Goal: Communication & Community: Participate in discussion

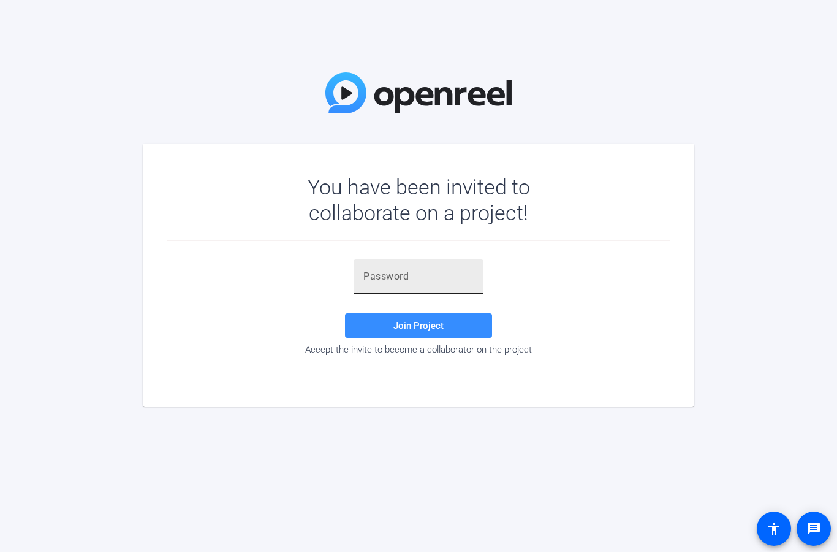
click at [379, 270] on input "text" at bounding box center [419, 276] width 110 height 15
paste input "o)hR0$"
type input "o)hR0$"
click at [422, 322] on span "Join Project" at bounding box center [419, 325] width 50 height 11
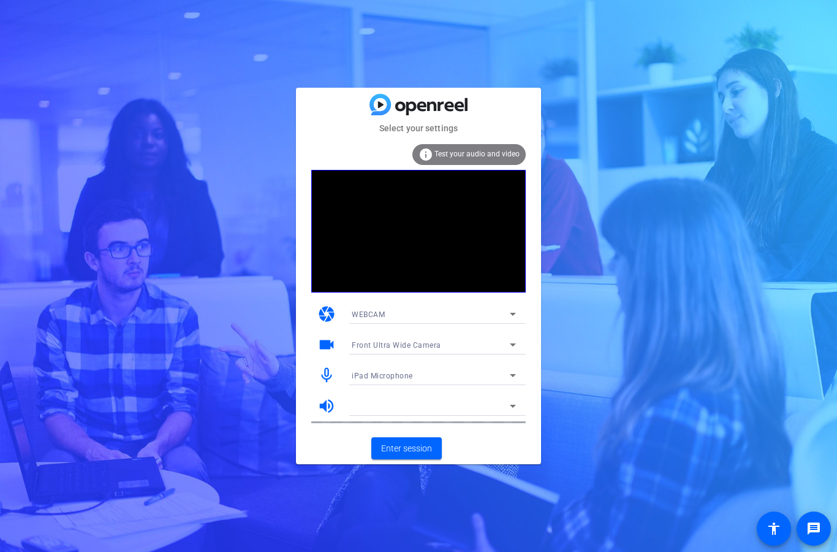
click at [327, 343] on mat-icon "videocam" at bounding box center [327, 344] width 18 height 18
click at [338, 345] on div "videocam Front Ultra Wide Camera" at bounding box center [418, 344] width 215 height 31
click at [333, 339] on mat-icon "videocam" at bounding box center [327, 344] width 18 height 18
click at [335, 309] on mat-icon "camera" at bounding box center [327, 314] width 18 height 18
click at [514, 308] on icon at bounding box center [513, 313] width 15 height 15
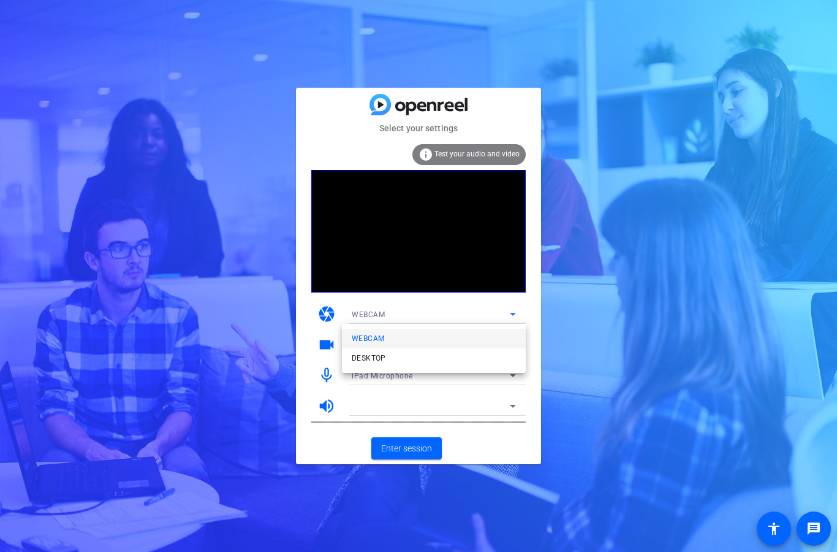
click at [515, 316] on div at bounding box center [418, 276] width 837 height 552
click at [516, 371] on icon at bounding box center [513, 375] width 15 height 15
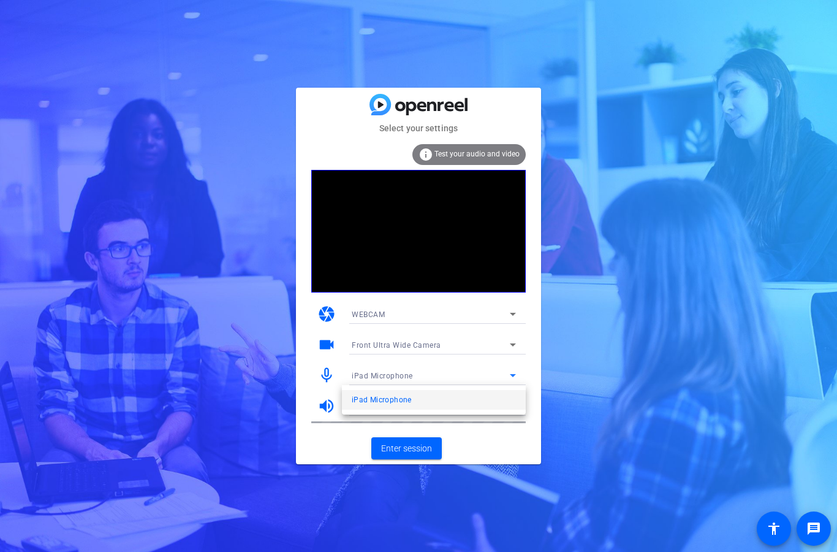
click at [545, 327] on div at bounding box center [418, 276] width 837 height 552
click at [483, 150] on span "Test your audio and video" at bounding box center [477, 154] width 85 height 9
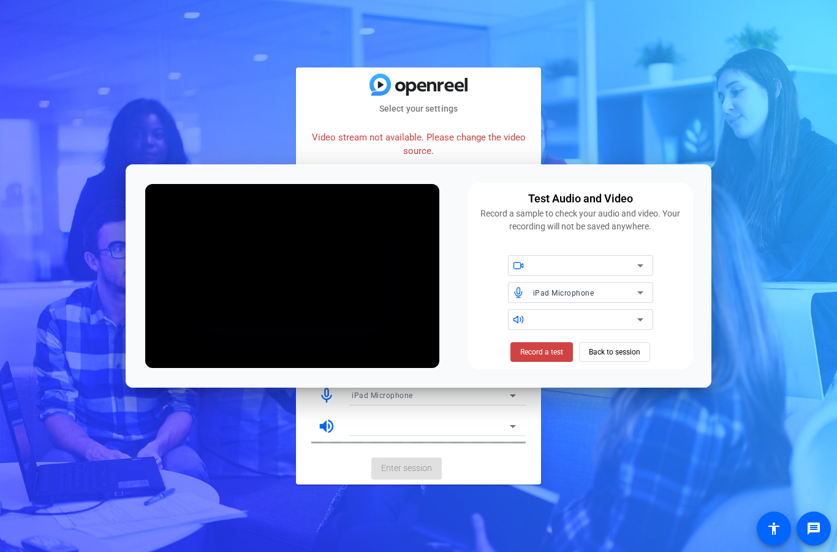
click at [598, 157] on div "Select your settings Video stream not available. Please change the video source…" at bounding box center [418, 276] width 837 height 552
click at [530, 130] on mat-card-content "Video stream not available. Please change the video source. info Test your audi…" at bounding box center [418, 283] width 245 height 337
click at [620, 356] on span "Back to session" at bounding box center [614, 351] width 51 height 23
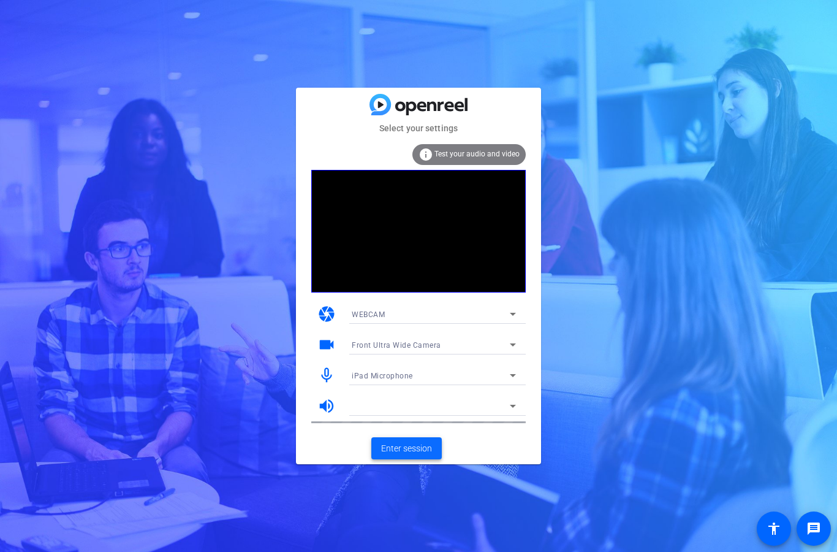
click at [430, 446] on span "Enter session" at bounding box center [406, 448] width 51 height 13
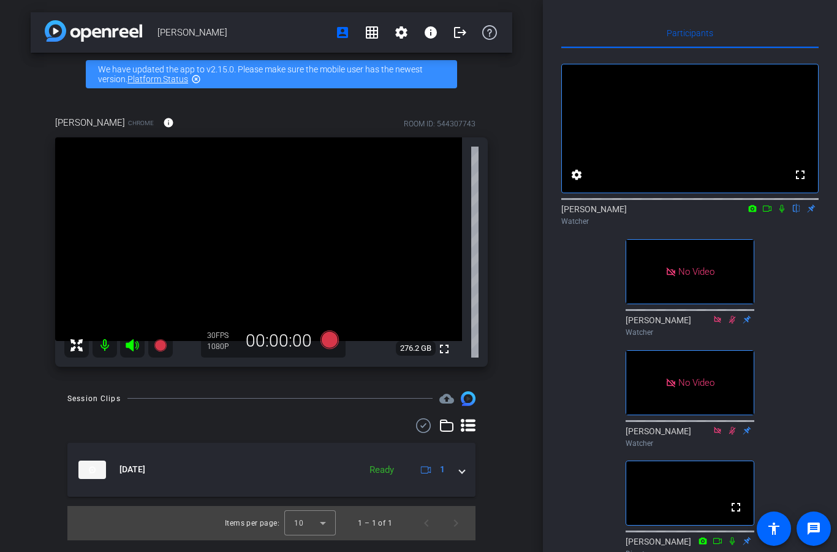
click at [779, 214] on mat-icon at bounding box center [782, 208] width 15 height 11
click at [761, 214] on mat-icon at bounding box center [767, 208] width 15 height 11
click at [792, 213] on icon at bounding box center [797, 208] width 10 height 9
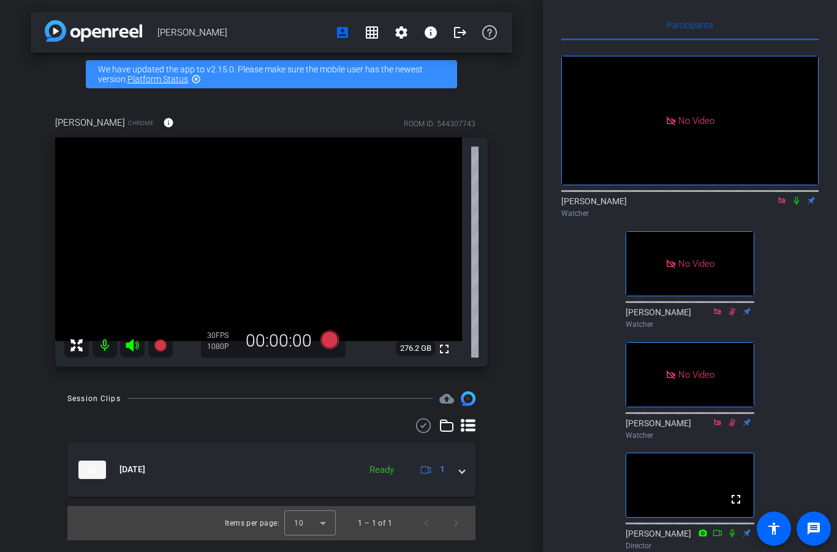
scroll to position [7, 0]
click at [792, 206] on icon at bounding box center [797, 201] width 10 height 9
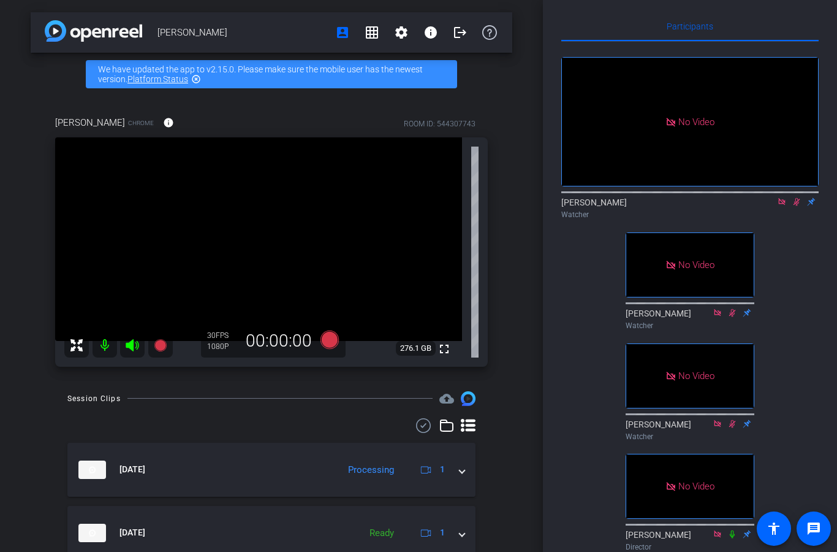
click at [798, 206] on icon at bounding box center [797, 201] width 10 height 9
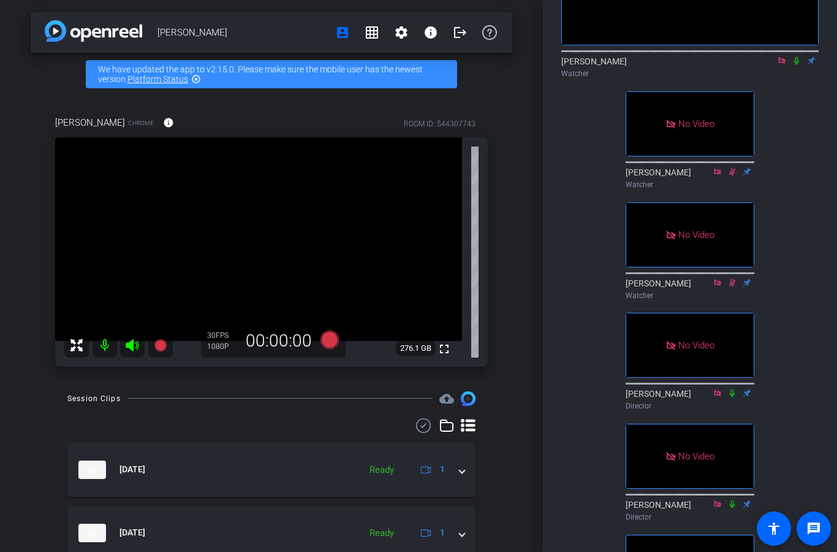
scroll to position [112, 0]
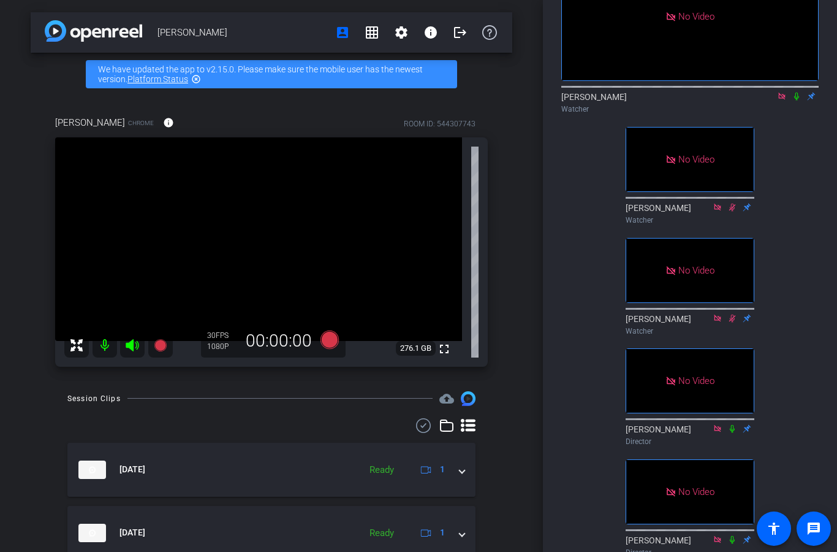
click at [796, 101] on icon at bounding box center [797, 96] width 10 height 9
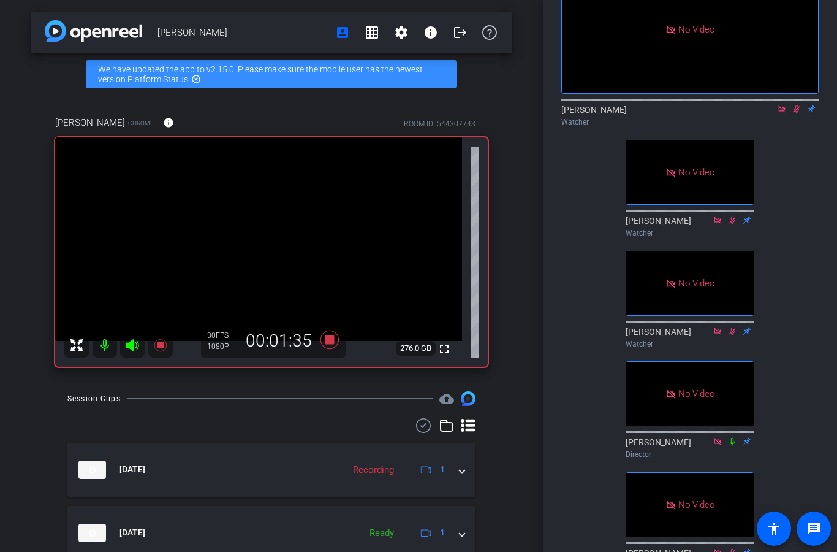
scroll to position [87, 0]
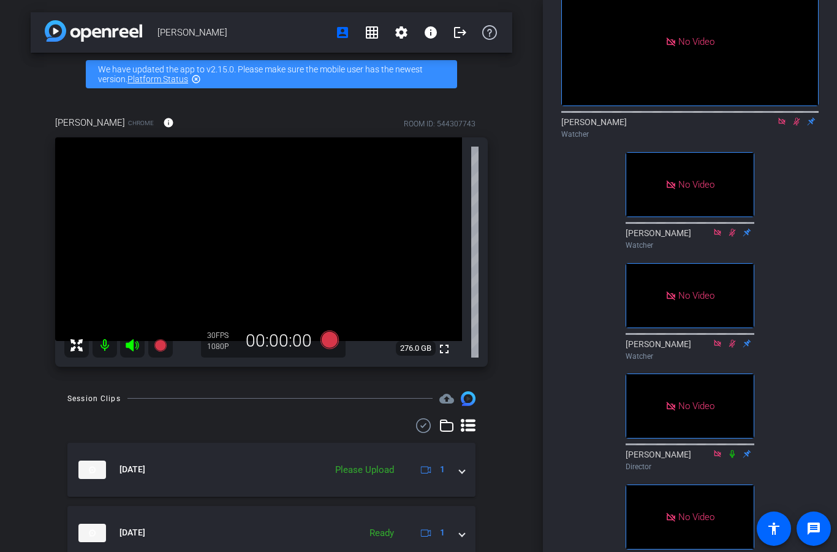
click at [795, 126] on icon at bounding box center [797, 121] width 10 height 9
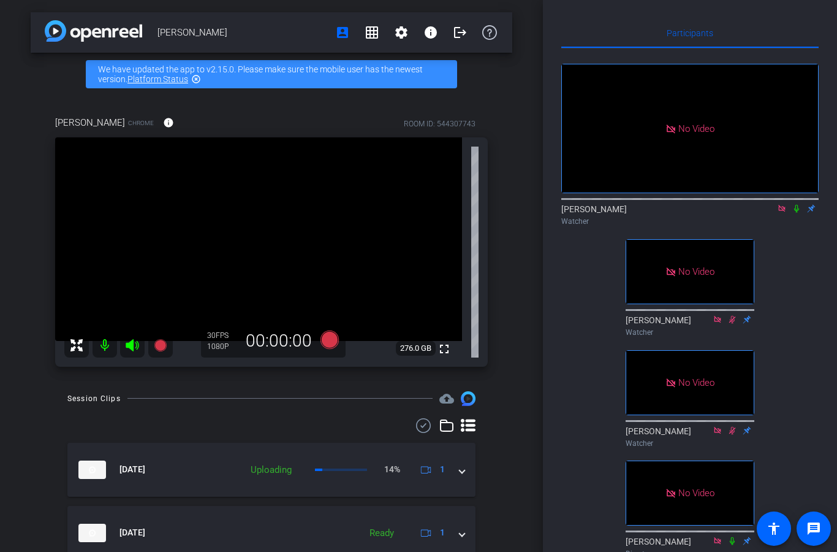
scroll to position [0, 0]
click at [795, 213] on icon at bounding box center [797, 208] width 10 height 9
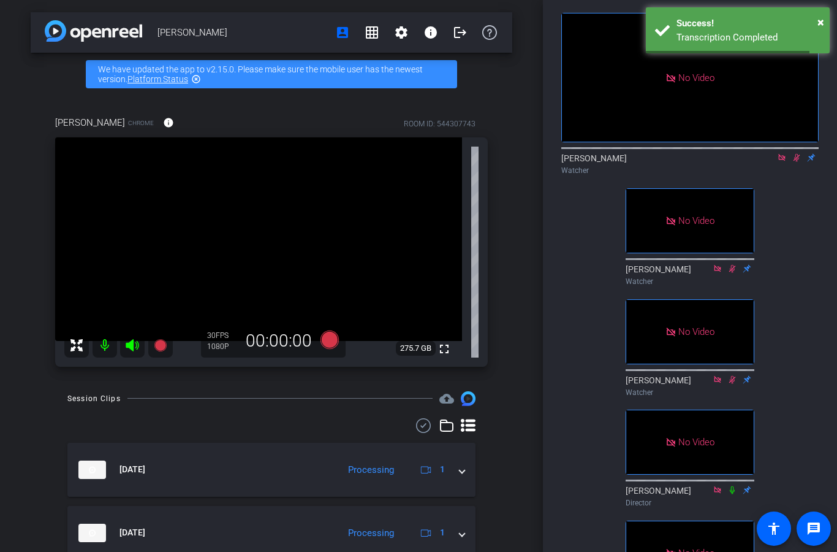
scroll to position [48, 0]
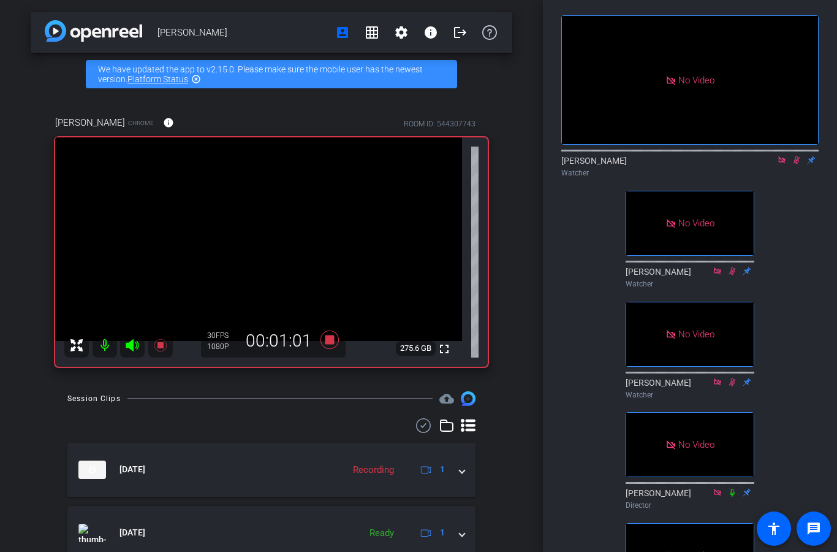
click at [794, 164] on icon at bounding box center [797, 160] width 10 height 9
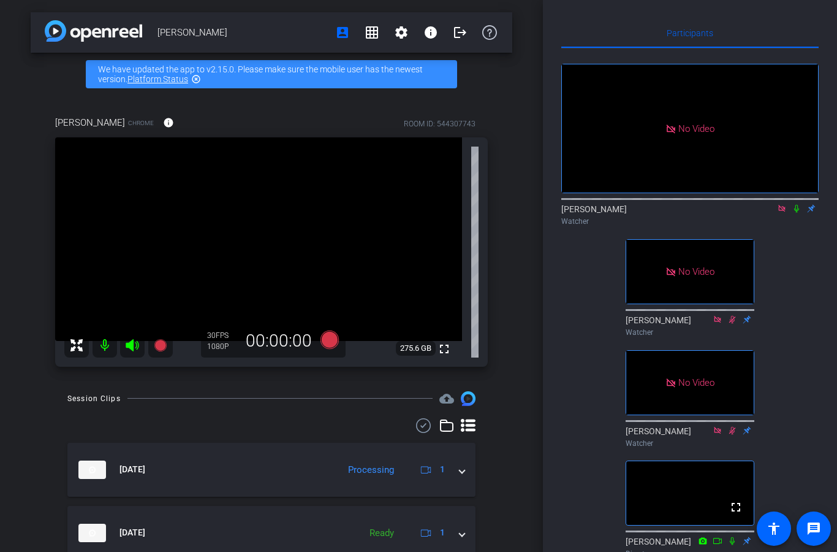
scroll to position [0, 0]
